Goal: Task Accomplishment & Management: Manage account settings

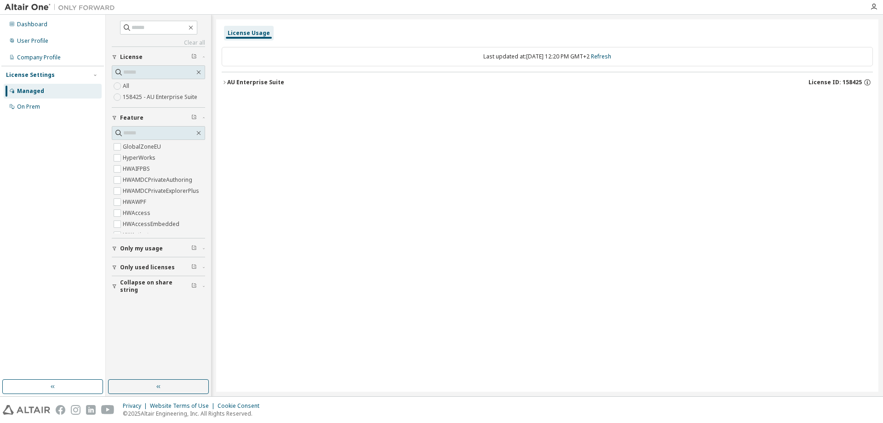
click at [21, 2] on div at bounding box center [60, 7] width 120 height 14
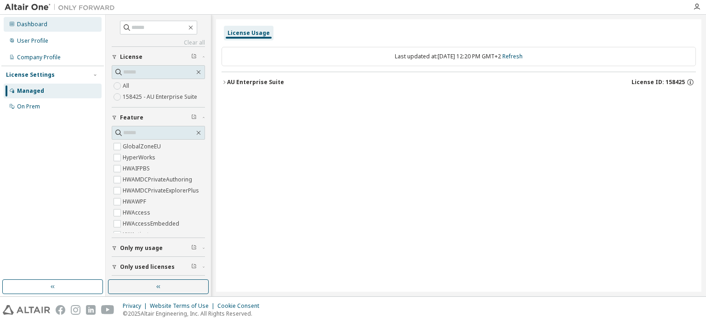
click at [42, 28] on div "Dashboard" at bounding box center [32, 24] width 30 height 7
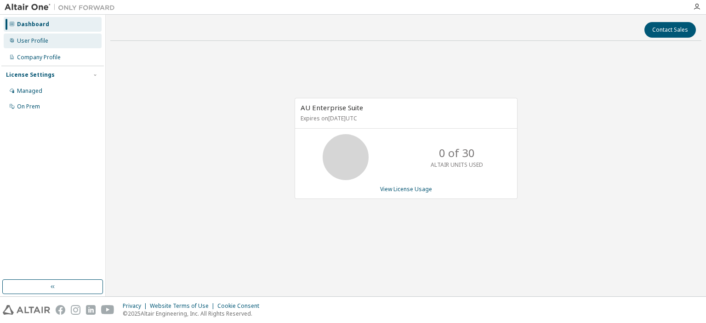
click at [37, 42] on div "User Profile" at bounding box center [32, 40] width 31 height 7
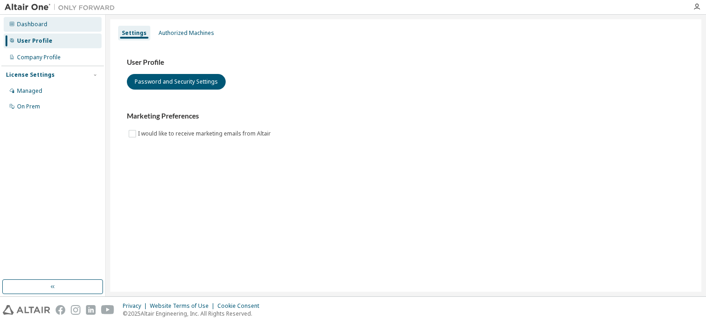
click at [40, 29] on div "Dashboard" at bounding box center [53, 24] width 98 height 15
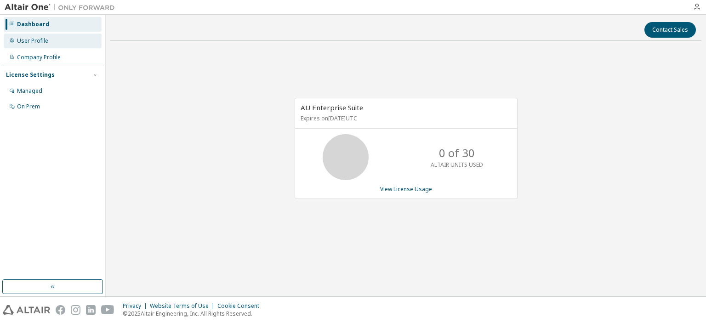
click at [53, 44] on div "User Profile" at bounding box center [53, 41] width 98 height 15
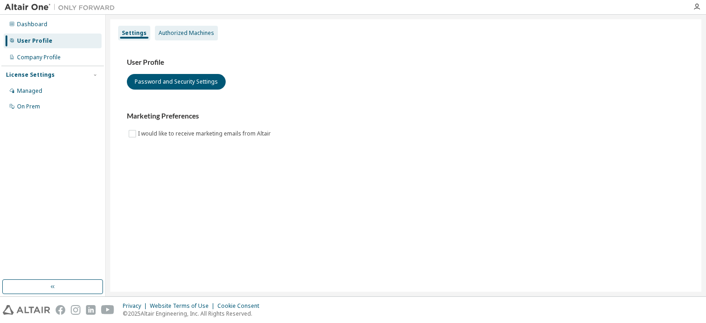
click at [178, 34] on div "Authorized Machines" at bounding box center [187, 32] width 56 height 7
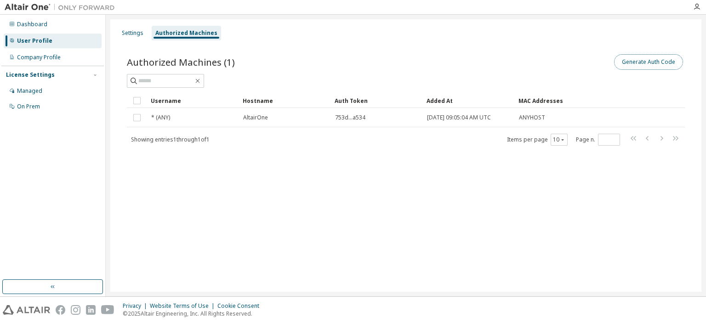
click at [637, 63] on button "Generate Auth Code" at bounding box center [648, 62] width 69 height 16
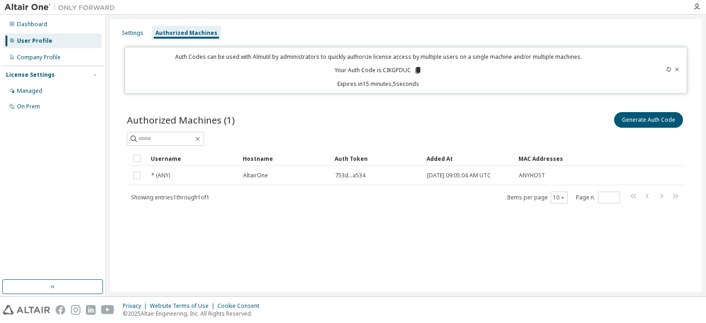
click at [417, 71] on icon at bounding box center [418, 70] width 5 height 6
click at [46, 31] on div "Dashboard" at bounding box center [53, 24] width 98 height 15
